Goal: Task Accomplishment & Management: Use online tool/utility

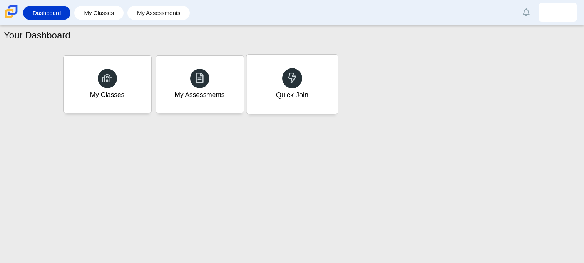
click at [287, 82] on icon at bounding box center [292, 77] width 11 height 11
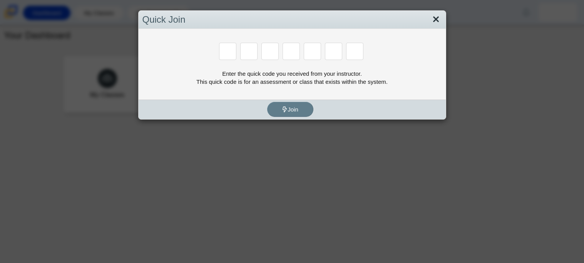
click at [441, 20] on link "Close" at bounding box center [436, 19] width 12 height 13
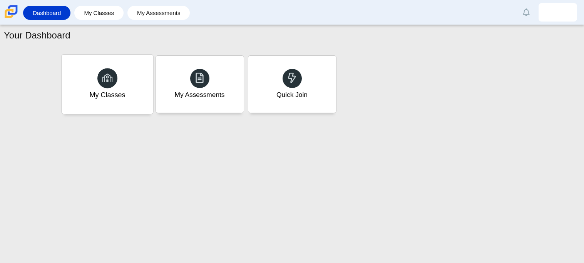
click at [128, 77] on div "My Classes" at bounding box center [107, 84] width 91 height 59
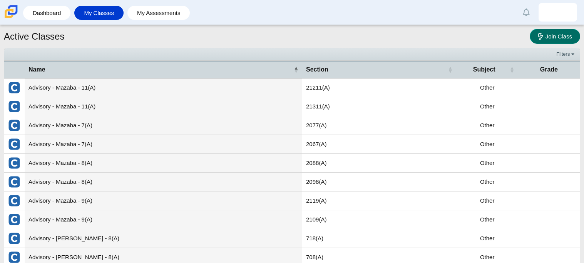
click at [538, 35] on use at bounding box center [540, 36] width 5 height 7
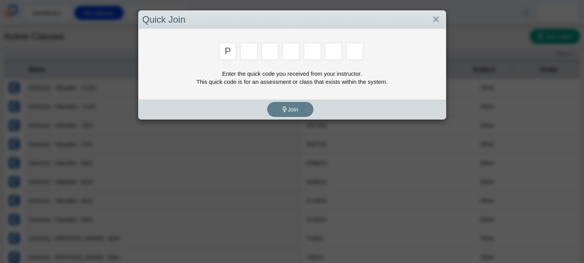
type input "p"
type input "2"
type input "p"
type input "b"
type input "t"
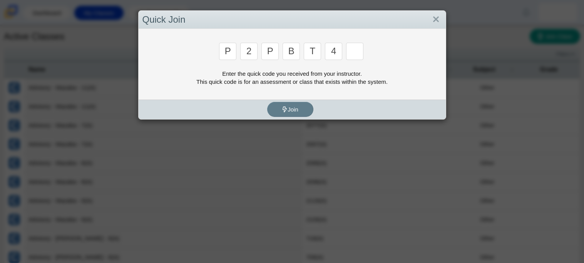
type input "4"
type input "9"
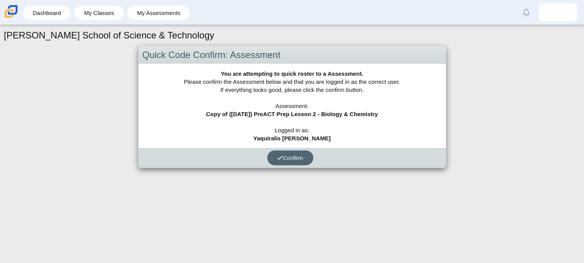
click at [290, 163] on button "Confirm" at bounding box center [290, 158] width 46 height 15
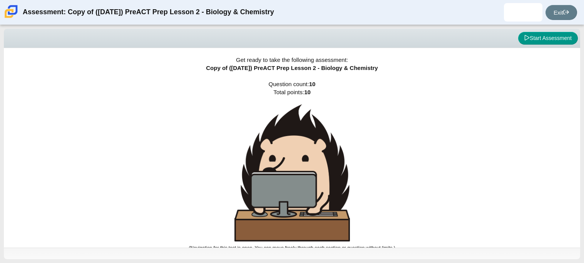
scroll to position [4, 0]
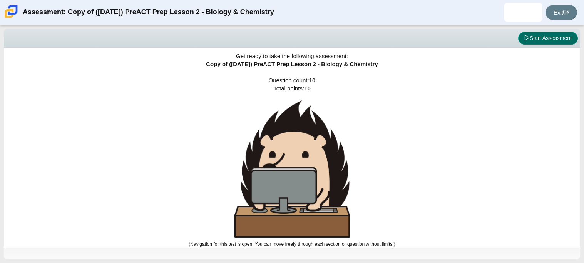
click at [528, 37] on button "Start Assessment" at bounding box center [548, 38] width 60 height 13
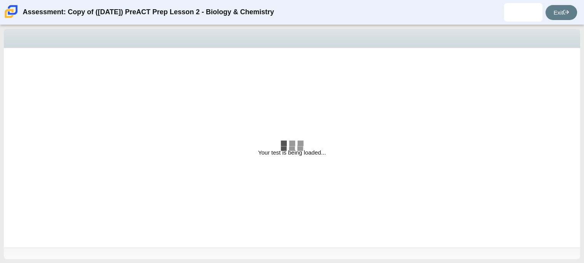
select select "88c27e0d-eae0-4ba9-ac20-9160ce6547ef"
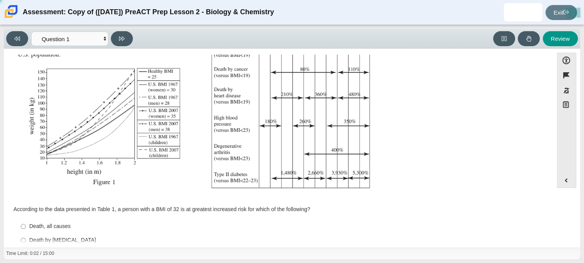
scroll to position [164, 0]
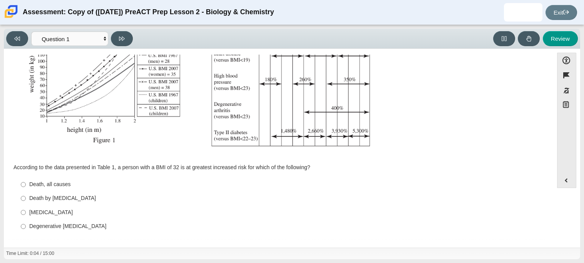
click at [26, 210] on label "Type II diabetes Type II diabetes" at bounding box center [279, 213] width 528 height 14
click at [26, 210] on input "Type II diabetes Type II diabetes" at bounding box center [23, 213] width 5 height 14
radio input "true"
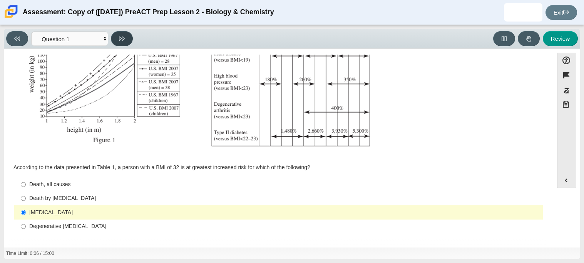
click at [115, 36] on button at bounding box center [122, 38] width 22 height 15
select select "f31ee183-ab53-48c9-9374-3a18949ab500"
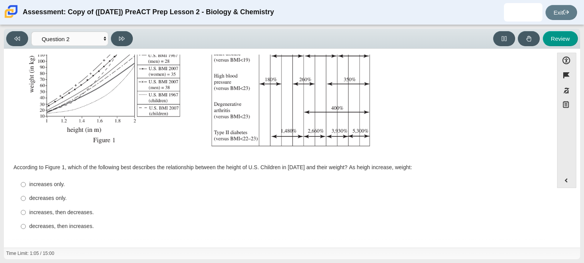
click at [32, 210] on div "increases, then decreases." at bounding box center [284, 213] width 511 height 8
click at [26, 210] on input "increases, then decreases. increases, then decreases." at bounding box center [23, 213] width 5 height 14
radio input "true"
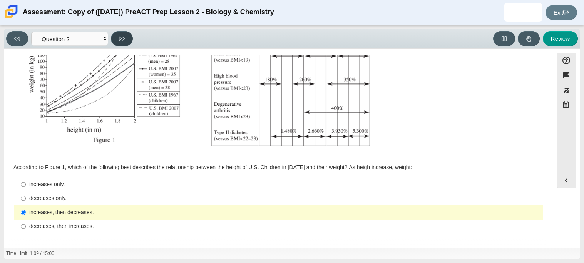
click at [114, 35] on button at bounding box center [122, 38] width 22 height 15
select select "45e82964-709e-4180-9336-970e18221224"
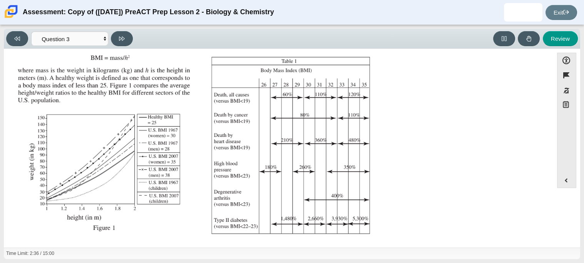
scroll to position [171, 0]
